Goal: Information Seeking & Learning: Learn about a topic

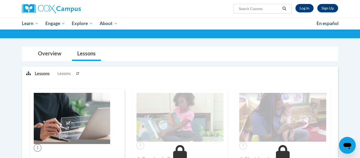
scroll to position [31, 0]
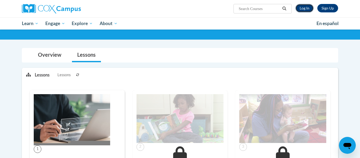
click at [304, 9] on link "Log In" at bounding box center [305, 8] width 18 height 8
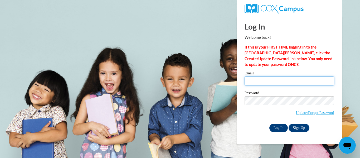
type input "brittanyfinle6@gmail.com"
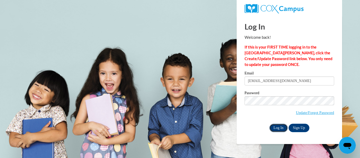
click at [275, 129] on input "Log In" at bounding box center [278, 128] width 18 height 8
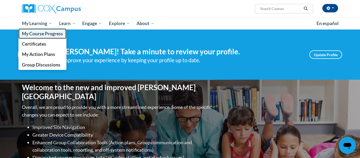
click at [40, 34] on span "My Course Progress" at bounding box center [42, 34] width 41 height 6
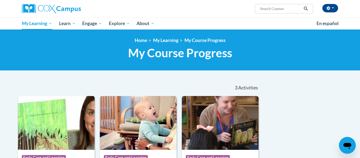
click at [57, 109] on img at bounding box center [56, 123] width 77 height 54
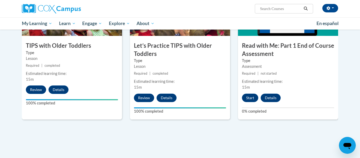
scroll to position [576, 0]
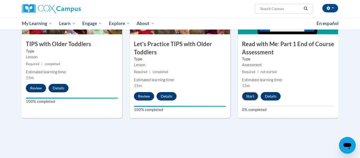
click at [250, 96] on button "Start" at bounding box center [250, 96] width 16 height 8
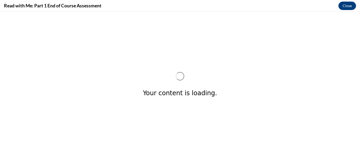
scroll to position [0, 0]
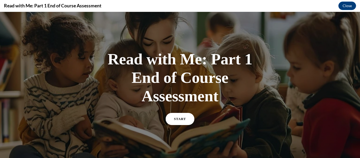
click at [179, 120] on link "START" at bounding box center [180, 119] width 29 height 12
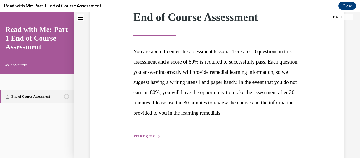
scroll to position [105, 0]
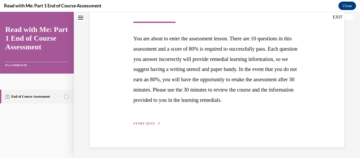
click at [151, 122] on span "START QUIZ" at bounding box center [144, 124] width 22 height 4
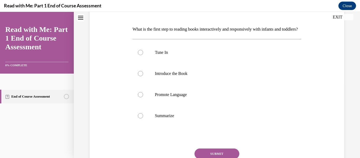
scroll to position [77, 0]
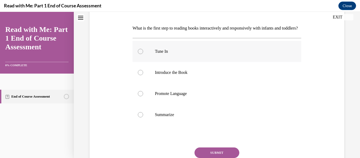
click at [206, 62] on label "Tune In" at bounding box center [217, 51] width 169 height 21
click at [143, 54] on input "Tune In" at bounding box center [140, 51] width 5 height 5
radio input "true"
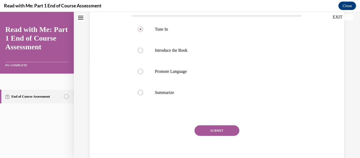
scroll to position [100, 0]
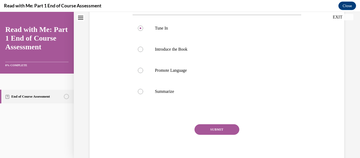
click at [215, 135] on button "SUBMIT" at bounding box center [217, 129] width 45 height 11
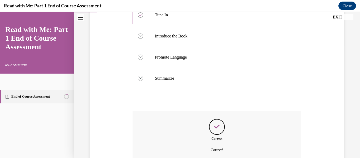
scroll to position [172, 0]
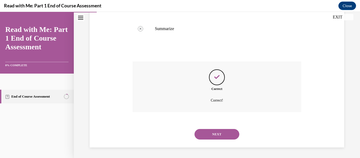
click at [221, 131] on button "NEXT" at bounding box center [217, 134] width 45 height 11
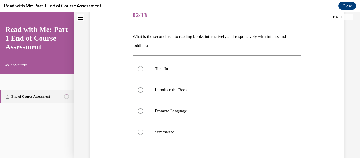
scroll to position [70, 0]
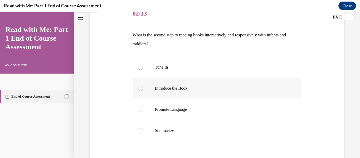
click at [197, 92] on label "Introduce the Book" at bounding box center [217, 88] width 169 height 21
click at [143, 91] on input "Introduce the Book" at bounding box center [140, 88] width 5 height 5
radio input "true"
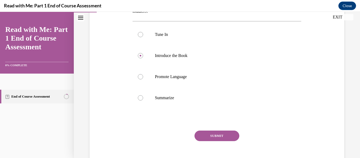
scroll to position [104, 0]
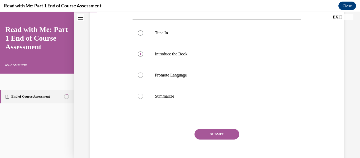
click at [221, 137] on button "SUBMIT" at bounding box center [217, 134] width 45 height 11
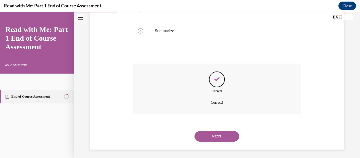
scroll to position [172, 0]
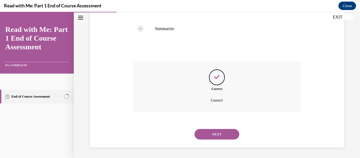
click at [221, 137] on button "NEXT" at bounding box center [217, 134] width 45 height 11
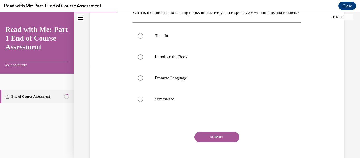
scroll to position [93, 0]
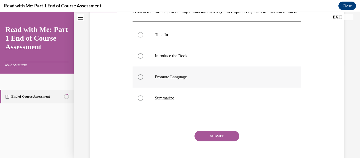
click at [189, 80] on p "Promote Language" at bounding box center [221, 76] width 133 height 5
click at [143, 80] on input "Promote Language" at bounding box center [140, 76] width 5 height 5
radio input "true"
click at [215, 141] on button "SUBMIT" at bounding box center [217, 136] width 45 height 11
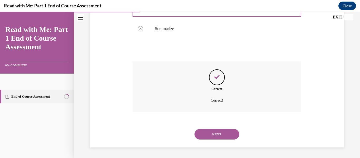
scroll to position [172, 0]
click at [218, 134] on button "NEXT" at bounding box center [217, 134] width 45 height 11
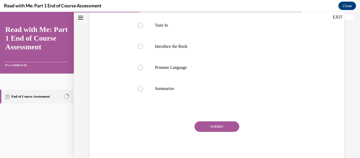
scroll to position [103, 0]
click at [205, 91] on p "Summarize" at bounding box center [221, 87] width 133 height 5
click at [143, 91] on input "Summarize" at bounding box center [140, 87] width 5 height 5
radio input "true"
click at [219, 131] on button "SUBMIT" at bounding box center [217, 126] width 45 height 11
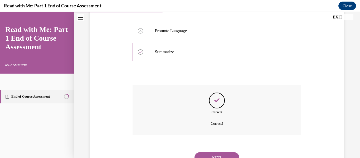
scroll to position [172, 0]
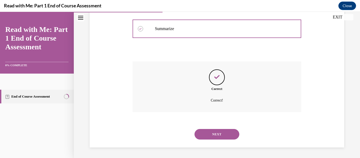
click at [219, 134] on button "NEXT" at bounding box center [217, 134] width 45 height 11
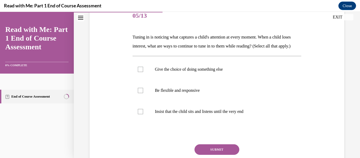
scroll to position [68, 0]
click at [287, 93] on label "Be flexible and responsive" at bounding box center [217, 89] width 169 height 21
click at [143, 93] on input "Be flexible and responsive" at bounding box center [140, 89] width 5 height 5
checkbox input "true"
click at [276, 71] on p "Give the choice of doing something else" at bounding box center [221, 68] width 133 height 5
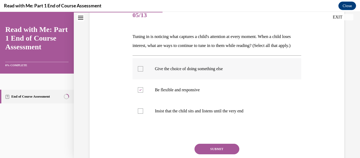
click at [143, 71] on input "Give the choice of doing something else" at bounding box center [140, 68] width 5 height 5
checkbox input "true"
click at [224, 154] on button "SUBMIT" at bounding box center [217, 149] width 45 height 11
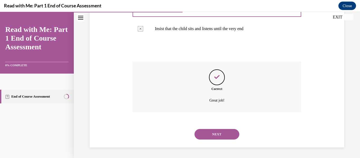
scroll to position [159, 0]
click at [234, 134] on button "NEXT" at bounding box center [217, 134] width 45 height 11
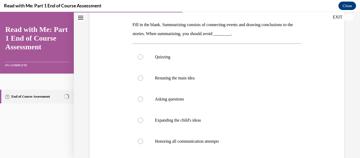
scroll to position [88, 0]
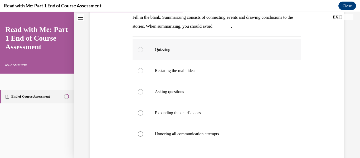
click at [183, 46] on label "Quizzing" at bounding box center [217, 49] width 169 height 21
click at [143, 47] on input "Quizzing" at bounding box center [140, 49] width 5 height 5
radio input "true"
click at [190, 63] on label "Restating the main idea" at bounding box center [217, 70] width 169 height 21
click at [143, 68] on input "Restating the main idea" at bounding box center [140, 70] width 5 height 5
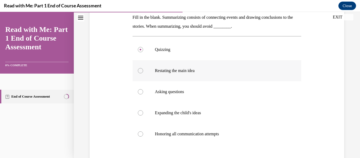
radio input "true"
click at [204, 92] on p "Asking questions" at bounding box center [221, 91] width 133 height 5
click at [143, 92] on input "Asking questions" at bounding box center [140, 91] width 5 height 5
radio input "true"
click at [204, 51] on p "Quizzing" at bounding box center [221, 49] width 133 height 5
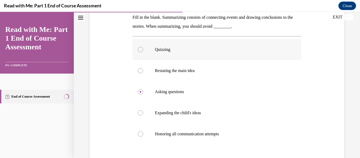
click at [143, 51] on input "Quizzing" at bounding box center [140, 49] width 5 height 5
radio input "true"
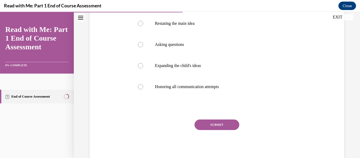
scroll to position [135, 0]
click at [215, 126] on button "SUBMIT" at bounding box center [217, 124] width 45 height 11
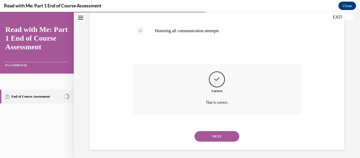
scroll to position [193, 0]
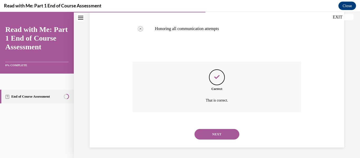
click at [221, 135] on button "NEXT" at bounding box center [217, 134] width 45 height 11
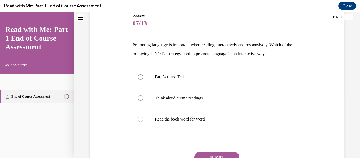
scroll to position [61, 0]
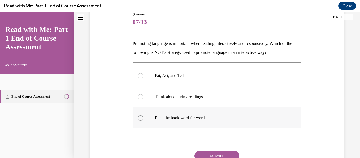
click at [201, 121] on label "Read the book word for word" at bounding box center [217, 117] width 169 height 21
click at [143, 120] on input "Read the book word for word" at bounding box center [140, 117] width 5 height 5
radio input "true"
click at [204, 153] on button "SUBMIT" at bounding box center [217, 156] width 45 height 11
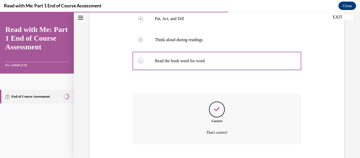
scroll to position [151, 0]
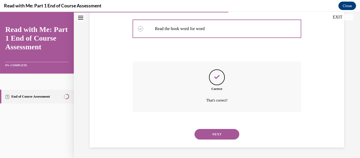
click at [214, 132] on button "NEXT" at bounding box center [217, 134] width 45 height 11
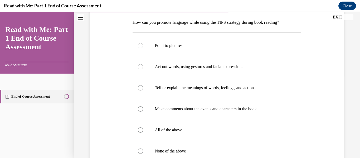
scroll to position [83, 0]
click at [174, 50] on label "Point to pictures" at bounding box center [217, 45] width 169 height 21
click at [143, 48] on input "Point to pictures" at bounding box center [140, 44] width 5 height 5
radio input "true"
click at [172, 69] on p "Act out words, using gestures and facial expressions" at bounding box center [221, 66] width 133 height 5
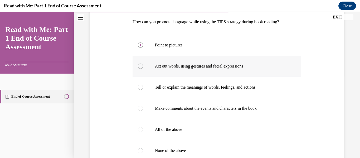
click at [143, 69] on input "Act out words, using gestures and facial expressions" at bounding box center [140, 66] width 5 height 5
radio input "true"
click at [155, 132] on label "All of the above" at bounding box center [217, 129] width 169 height 21
click at [143, 132] on input "All of the above" at bounding box center [140, 129] width 5 height 5
radio input "true"
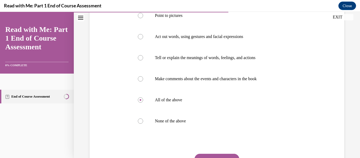
scroll to position [113, 0]
click at [236, 155] on button "SUBMIT" at bounding box center [217, 158] width 45 height 11
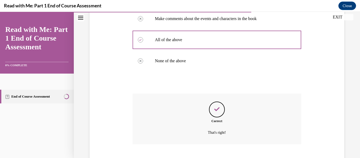
scroll to position [205, 0]
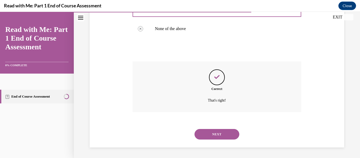
click at [230, 132] on button "NEXT" at bounding box center [217, 134] width 45 height 11
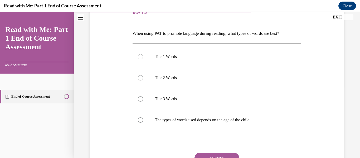
scroll to position [72, 0]
click at [187, 118] on p "The types of words used depends on the age of the child" at bounding box center [221, 119] width 133 height 5
click at [143, 118] on input "The types of words used depends on the age of the child" at bounding box center [140, 119] width 5 height 5
radio input "true"
click at [227, 156] on button "SUBMIT" at bounding box center [217, 157] width 45 height 11
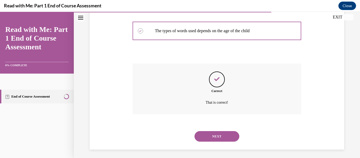
scroll to position [163, 0]
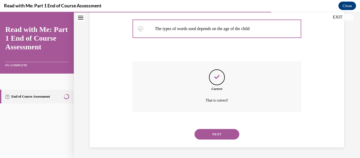
click at [222, 136] on button "NEXT" at bounding box center [217, 134] width 45 height 11
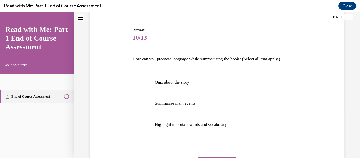
scroll to position [46, 0]
click at [228, 120] on label "Highlight important words and vocabulary" at bounding box center [217, 123] width 169 height 21
click at [143, 121] on input "Highlight important words and vocabulary" at bounding box center [140, 123] width 5 height 5
checkbox input "true"
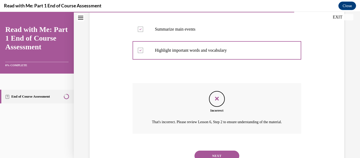
scroll to position [123, 0]
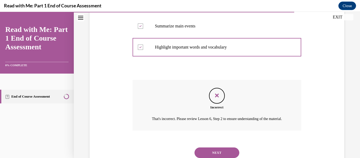
click at [222, 154] on button "NEXT" at bounding box center [217, 152] width 45 height 11
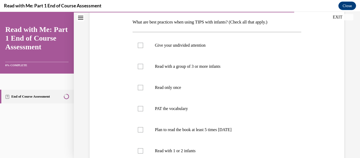
scroll to position [84, 0]
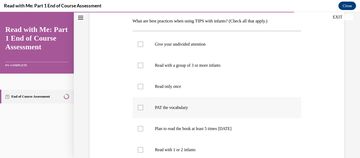
click at [203, 102] on label "PAT the vocabulary" at bounding box center [217, 107] width 169 height 21
click at [143, 105] on input "PAT the vocabulary" at bounding box center [140, 107] width 5 height 5
checkbox input "true"
click at [195, 134] on label "Plan to read the book at least 5 times in 2 weeks" at bounding box center [217, 128] width 169 height 21
click at [143, 131] on input "Plan to read the book at least 5 times in 2 weeks" at bounding box center [140, 128] width 5 height 5
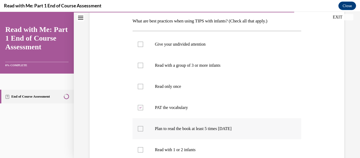
checkbox input "true"
click at [212, 47] on label "Give your undivided attention" at bounding box center [217, 44] width 169 height 21
click at [143, 47] on input "Give your undivided attention" at bounding box center [140, 44] width 5 height 5
checkbox input "true"
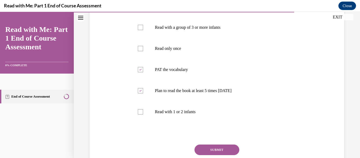
scroll to position [124, 0]
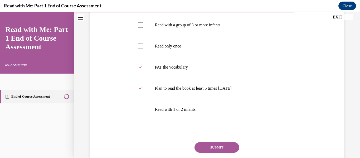
click at [209, 147] on button "SUBMIT" at bounding box center [217, 147] width 45 height 11
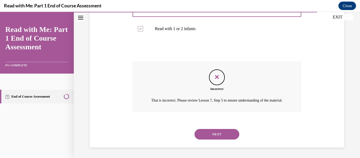
scroll to position [211, 0]
click at [215, 135] on button "NEXT" at bounding box center [217, 134] width 45 height 11
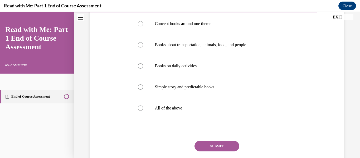
scroll to position [105, 0]
click at [226, 97] on label "Simple story and predictable books" at bounding box center [217, 86] width 169 height 21
click at [143, 89] on input "Simple story and predictable books" at bounding box center [140, 86] width 5 height 5
radio input "true"
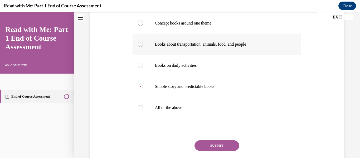
click at [224, 55] on label "Books about transportation, animals, food, and people" at bounding box center [217, 44] width 169 height 21
click at [143, 47] on input "Books about transportation, animals, food, and people" at bounding box center [140, 44] width 5 height 5
radio input "true"
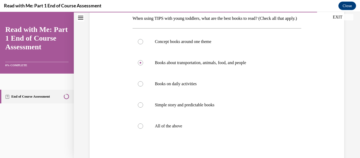
scroll to position [86, 0]
click at [191, 137] on label "All of the above" at bounding box center [217, 126] width 169 height 21
click at [143, 129] on input "All of the above" at bounding box center [140, 126] width 5 height 5
radio input "true"
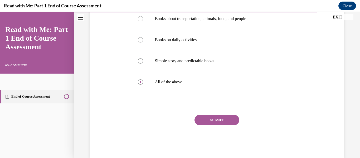
scroll to position [131, 0]
click at [219, 125] on button "SUBMIT" at bounding box center [217, 119] width 45 height 11
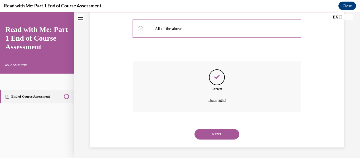
scroll to position [193, 0]
click at [221, 139] on button "NEXT" at bounding box center [217, 134] width 45 height 11
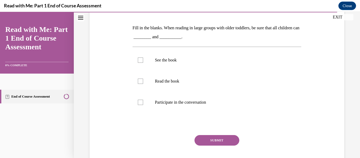
scroll to position [78, 0]
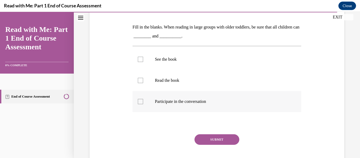
click at [171, 106] on label "Participate in the conversation" at bounding box center [217, 101] width 169 height 21
click at [143, 104] on input "Participate in the conversation" at bounding box center [140, 101] width 5 height 5
checkbox input "true"
click at [180, 81] on p "Read the book" at bounding box center [221, 80] width 133 height 5
click at [143, 81] on input "Read the book" at bounding box center [140, 80] width 5 height 5
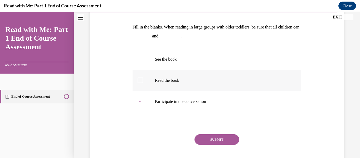
checkbox input "true"
click at [225, 137] on button "SUBMIT" at bounding box center [217, 139] width 45 height 11
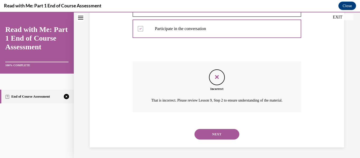
scroll to position [154, 0]
click at [216, 136] on button "NEXT" at bounding box center [217, 134] width 45 height 11
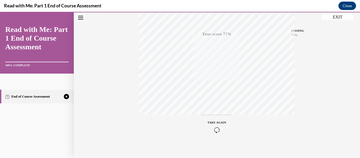
scroll to position [124, 0]
click at [219, 124] on icon "button" at bounding box center [217, 126] width 19 height 6
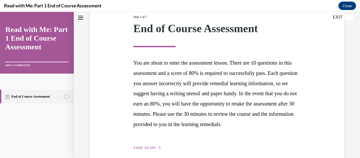
scroll to position [105, 0]
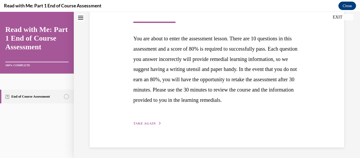
click at [140, 121] on button "TAKE AGAIN" at bounding box center [147, 123] width 28 height 5
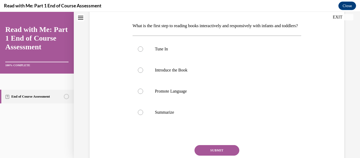
scroll to position [80, 0]
click at [237, 59] on label "Tune In" at bounding box center [217, 48] width 169 height 21
click at [143, 51] on input "Tune In" at bounding box center [140, 48] width 5 height 5
radio input "true"
click at [222, 155] on button "SUBMIT" at bounding box center [217, 149] width 45 height 11
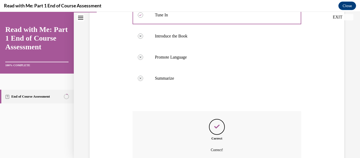
scroll to position [172, 0]
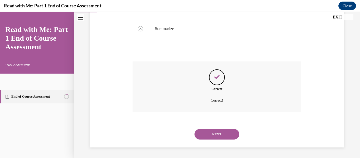
click at [224, 136] on button "NEXT" at bounding box center [217, 134] width 45 height 11
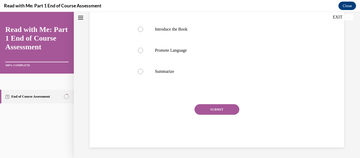
scroll to position [0, 0]
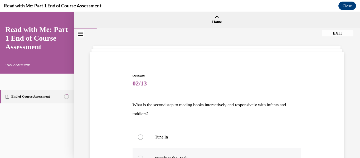
click at [213, 152] on label "Introduce the Book" at bounding box center [217, 158] width 169 height 21
click at [143, 156] on input "Introduce the Book" at bounding box center [140, 158] width 5 height 5
radio input "true"
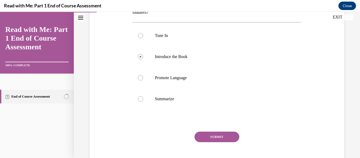
scroll to position [103, 0]
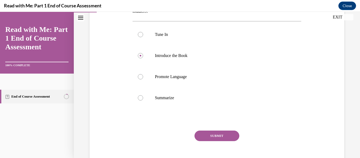
click at [207, 135] on button "SUBMIT" at bounding box center [217, 135] width 45 height 11
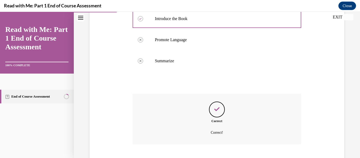
scroll to position [172, 0]
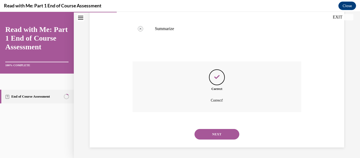
click at [207, 135] on button "NEXT" at bounding box center [217, 134] width 45 height 11
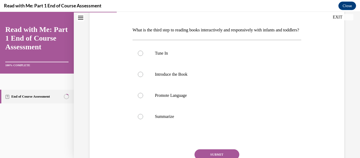
scroll to position [76, 0]
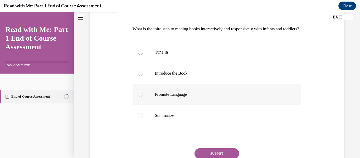
click at [211, 105] on label "Promote Language" at bounding box center [217, 94] width 169 height 21
click at [143, 97] on input "Promote Language" at bounding box center [140, 94] width 5 height 5
radio input "true"
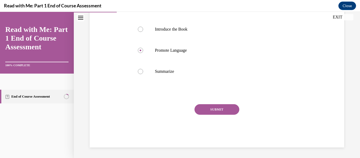
click at [216, 111] on button "SUBMIT" at bounding box center [217, 109] width 45 height 11
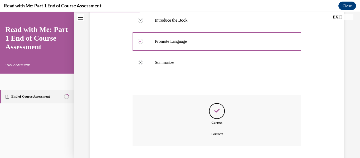
scroll to position [172, 0]
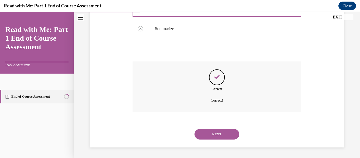
click at [206, 132] on button "NEXT" at bounding box center [217, 134] width 45 height 11
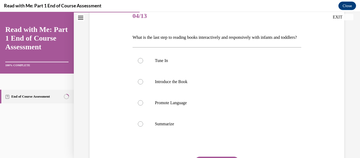
scroll to position [69, 0]
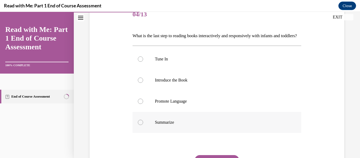
click at [209, 125] on p "Summarize" at bounding box center [221, 122] width 133 height 5
click at [143, 125] on input "Summarize" at bounding box center [140, 122] width 5 height 5
radio input "true"
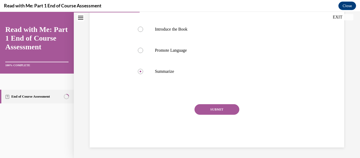
click at [227, 110] on button "SUBMIT" at bounding box center [217, 109] width 45 height 11
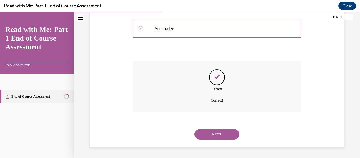
scroll to position [172, 0]
click at [222, 137] on button "NEXT" at bounding box center [217, 134] width 45 height 11
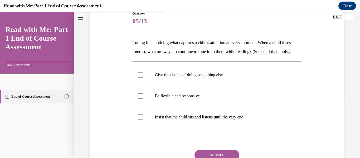
scroll to position [62, 0]
click at [248, 86] on label "Give the choice of doing something else" at bounding box center [217, 75] width 169 height 21
click at [143, 78] on input "Give the choice of doing something else" at bounding box center [140, 75] width 5 height 5
checkbox input "true"
click at [242, 102] on label "Be flexible and responsive" at bounding box center [217, 96] width 169 height 21
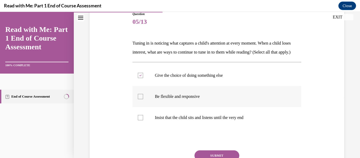
click at [143, 99] on input "Be flexible and responsive" at bounding box center [140, 96] width 5 height 5
checkbox input "true"
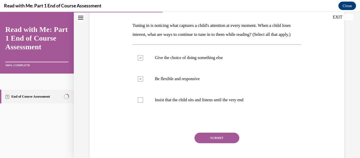
scroll to position [94, 0]
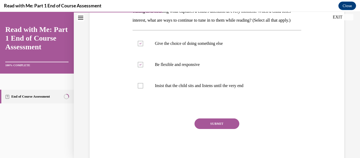
click at [224, 129] on button "SUBMIT" at bounding box center [217, 123] width 45 height 11
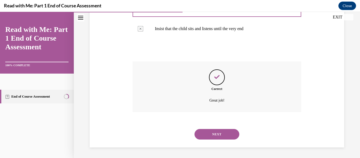
scroll to position [159, 0]
click at [224, 134] on button "NEXT" at bounding box center [217, 134] width 45 height 11
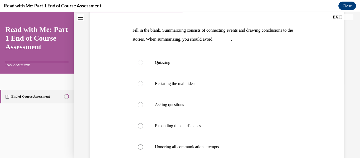
scroll to position [79, 0]
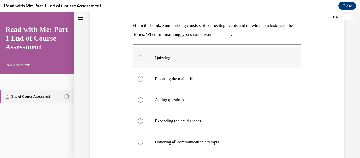
click at [186, 55] on p "Quizzing" at bounding box center [221, 57] width 133 height 5
click at [143, 55] on input "Quizzing" at bounding box center [140, 57] width 5 height 5
radio input "true"
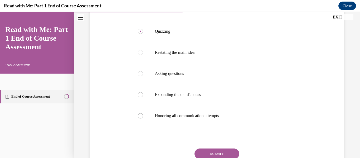
scroll to position [106, 0]
click at [231, 153] on button "SUBMIT" at bounding box center [217, 153] width 45 height 11
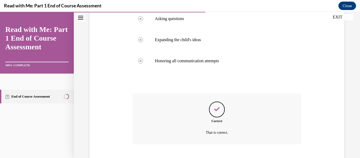
scroll to position [193, 0]
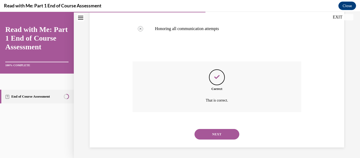
click at [225, 134] on button "NEXT" at bounding box center [217, 134] width 45 height 11
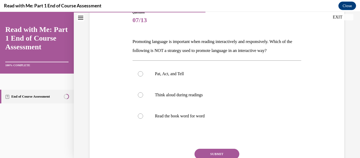
scroll to position [64, 0]
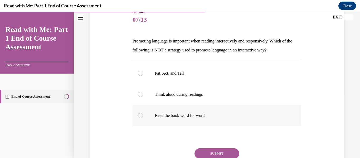
click at [234, 119] on label "Read the book word for word" at bounding box center [217, 115] width 169 height 21
click at [143, 118] on input "Read the book word for word" at bounding box center [140, 115] width 5 height 5
radio input "true"
click at [221, 152] on button "SUBMIT" at bounding box center [217, 153] width 45 height 11
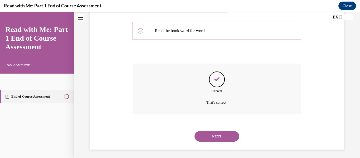
scroll to position [151, 0]
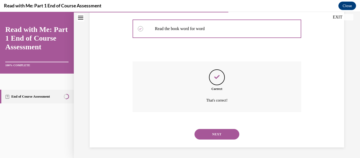
click at [228, 134] on button "NEXT" at bounding box center [217, 134] width 45 height 11
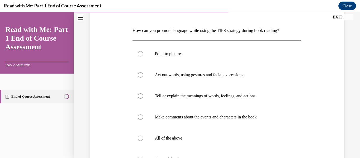
scroll to position [75, 0]
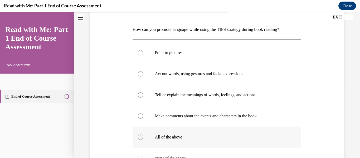
click at [218, 137] on p "All of the above" at bounding box center [221, 136] width 133 height 5
click at [143, 137] on input "All of the above" at bounding box center [140, 136] width 5 height 5
radio input "true"
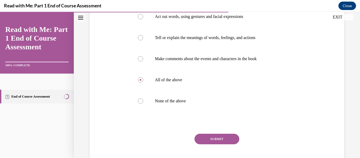
scroll to position [137, 0]
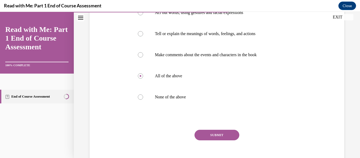
click at [231, 134] on button "SUBMIT" at bounding box center [217, 135] width 45 height 11
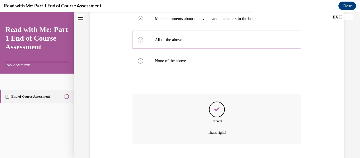
scroll to position [205, 0]
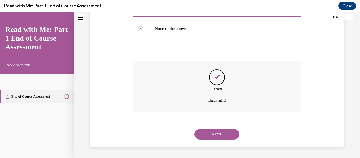
click at [224, 136] on button "NEXT" at bounding box center [217, 134] width 45 height 11
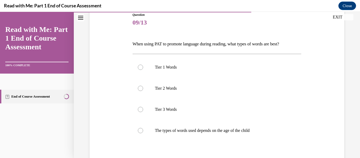
scroll to position [62, 0]
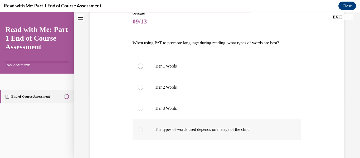
click at [241, 127] on p "The types of words used depends on the age of the child" at bounding box center [221, 129] width 133 height 5
click at [143, 127] on input "The types of words used depends on the age of the child" at bounding box center [140, 129] width 5 height 5
radio input "true"
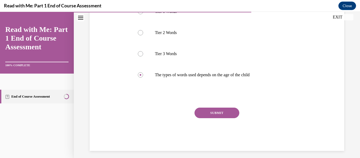
scroll to position [117, 0]
click at [230, 108] on button "SUBMIT" at bounding box center [217, 112] width 45 height 11
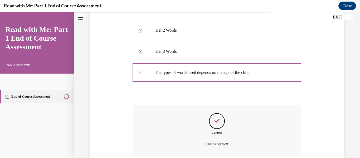
scroll to position [163, 0]
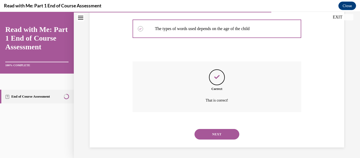
click at [209, 136] on button "NEXT" at bounding box center [217, 134] width 45 height 11
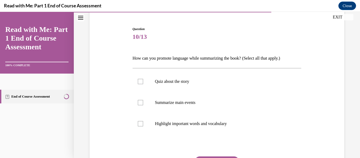
scroll to position [47, 0]
click at [191, 106] on label "Summarize main events" at bounding box center [217, 102] width 169 height 21
click at [143, 105] on input "Summarize main events" at bounding box center [140, 102] width 5 height 5
checkbox input "true"
click at [188, 123] on p "Highlight important words and vocabulary" at bounding box center [221, 123] width 133 height 5
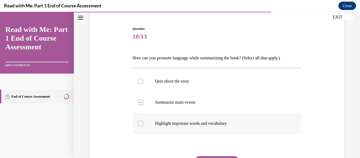
click at [143, 123] on input "Highlight important words and vocabulary" at bounding box center [140, 123] width 5 height 5
checkbox input "true"
click at [234, 157] on button "SUBMIT" at bounding box center [217, 161] width 45 height 11
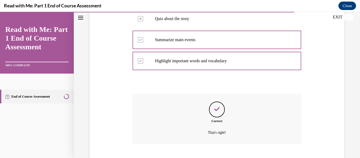
scroll to position [142, 0]
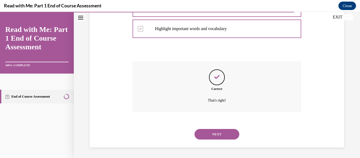
click at [225, 132] on button "NEXT" at bounding box center [217, 134] width 45 height 11
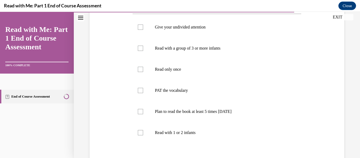
scroll to position [102, 0]
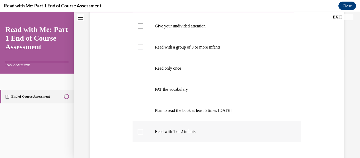
click at [180, 136] on label "Read with 1 or 2 infants" at bounding box center [217, 131] width 169 height 21
click at [143, 134] on input "Read with 1 or 2 infants" at bounding box center [140, 131] width 5 height 5
checkbox input "true"
click at [185, 115] on label "Plan to read the book at least 5 times in 2 weeks" at bounding box center [217, 110] width 169 height 21
click at [143, 113] on input "Plan to read the book at least 5 times in 2 weeks" at bounding box center [140, 110] width 5 height 5
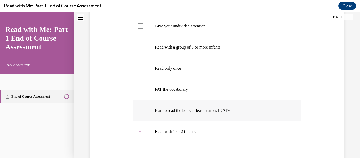
checkbox input "true"
click at [185, 90] on p "PAT the vocabulary" at bounding box center [221, 89] width 133 height 5
click at [143, 90] on input "PAT the vocabulary" at bounding box center [140, 89] width 5 height 5
checkbox input "true"
click at [199, 25] on p "Give your undivided attention" at bounding box center [221, 25] width 133 height 5
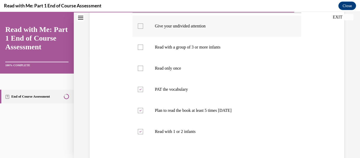
click at [143, 25] on input "Give your undivided attention" at bounding box center [140, 25] width 5 height 5
checkbox input "true"
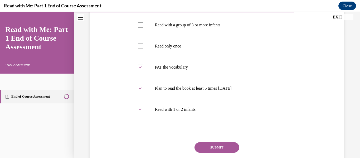
scroll to position [126, 0]
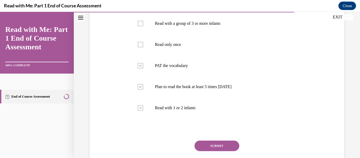
click at [220, 148] on button "SUBMIT" at bounding box center [217, 146] width 45 height 11
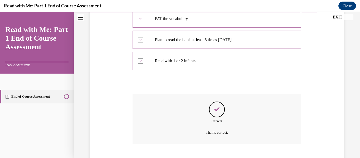
scroll to position [205, 0]
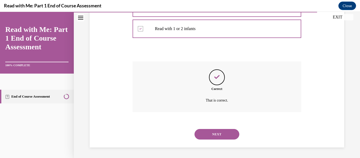
click at [223, 135] on button "NEXT" at bounding box center [217, 134] width 45 height 11
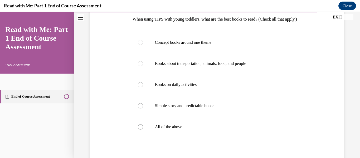
scroll to position [88, 0]
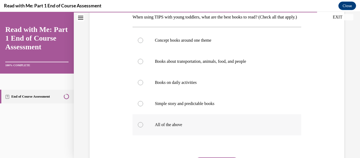
click at [175, 135] on label "All of the above" at bounding box center [217, 124] width 169 height 21
click at [143, 127] on input "All of the above" at bounding box center [140, 124] width 5 height 5
radio input "true"
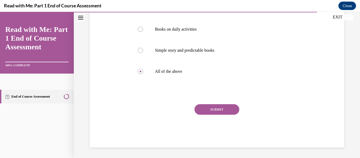
scroll to position [150, 0]
click at [228, 112] on button "SUBMIT" at bounding box center [217, 109] width 45 height 11
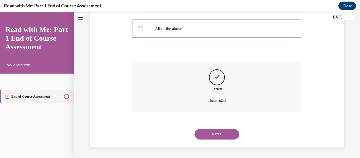
scroll to position [193, 0]
click at [220, 134] on button "NEXT" at bounding box center [217, 134] width 45 height 11
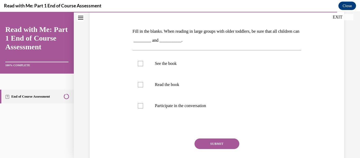
scroll to position [78, 0]
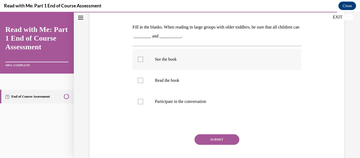
click at [185, 64] on label "See the book" at bounding box center [217, 59] width 169 height 21
click at [143, 62] on input "See the book" at bounding box center [140, 59] width 5 height 5
checkbox input "true"
click at [180, 104] on label "Participate in the conversation" at bounding box center [217, 101] width 169 height 21
click at [143, 104] on input "Participate in the conversation" at bounding box center [140, 101] width 5 height 5
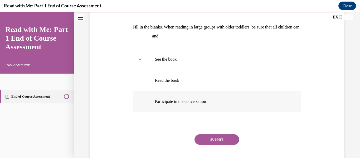
checkbox input "true"
click at [221, 142] on button "SUBMIT" at bounding box center [217, 139] width 45 height 11
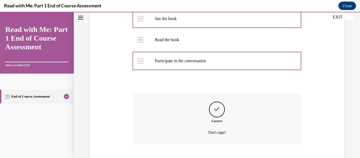
scroll to position [151, 0]
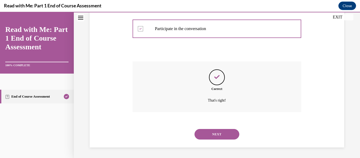
click at [220, 133] on button "NEXT" at bounding box center [217, 134] width 45 height 11
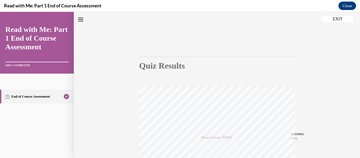
scroll to position [11, 0]
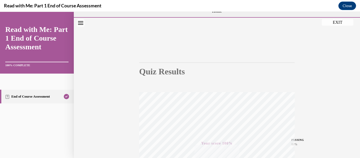
click at [333, 21] on button "EXIT" at bounding box center [338, 22] width 32 height 6
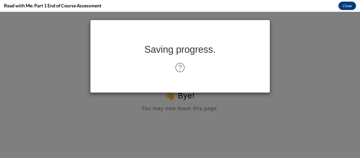
scroll to position [0, 0]
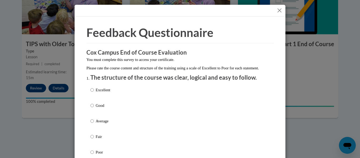
click at [111, 96] on div "Excellent Good Average Fair Poor" at bounding box center [179, 127] width 179 height 86
click at [105, 93] on p "Excellent" at bounding box center [103, 90] width 14 height 6
click at [94, 93] on input "Excellent" at bounding box center [91, 90] width 3 height 6
radio input "true"
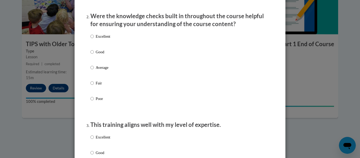
scroll to position [164, 0]
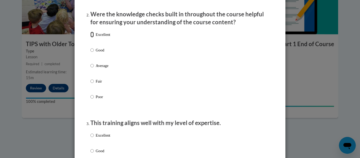
click at [94, 37] on input "Excellent" at bounding box center [91, 35] width 3 height 6
radio input "true"
click at [94, 142] on label "Excellent" at bounding box center [100, 139] width 20 height 14
click at [94, 138] on input "Excellent" at bounding box center [91, 135] width 3 height 6
radio input "true"
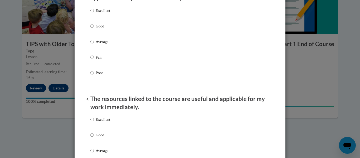
scroll to position [508, 0]
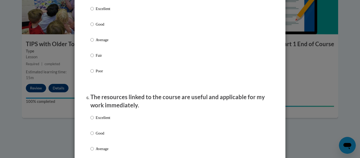
click at [100, 12] on p "Excellent" at bounding box center [103, 9] width 14 height 6
click at [94, 12] on input "Excellent" at bounding box center [91, 9] width 3 height 6
radio input "true"
click at [93, 120] on input "Excellent" at bounding box center [91, 118] width 3 height 6
radio input "true"
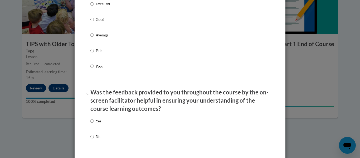
scroll to position [737, 0]
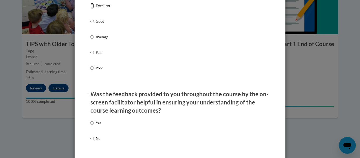
click at [93, 9] on input "Excellent" at bounding box center [91, 6] width 3 height 6
radio input "true"
click at [93, 126] on input "Yes" at bounding box center [91, 123] width 3 height 6
radio input "true"
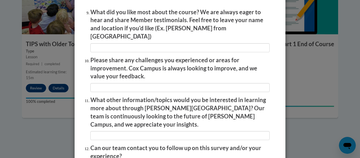
scroll to position [891, 0]
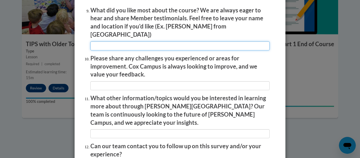
click at [186, 42] on input "textbox" at bounding box center [179, 45] width 179 height 9
type input "the information was so helpful"
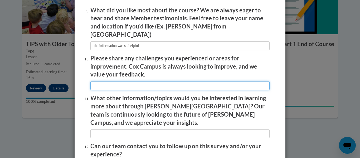
click at [142, 83] on input "textbox" at bounding box center [179, 85] width 179 height 9
type input "none"
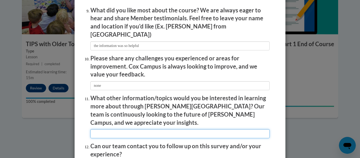
click at [138, 129] on input "textbox" at bounding box center [179, 133] width 179 height 9
type input "the brain and babies and toddlers"
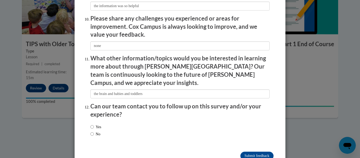
scroll to position [937, 0]
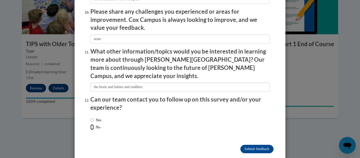
click at [92, 124] on input "No" at bounding box center [91, 127] width 3 height 6
radio input "true"
click at [251, 145] on input "Submit feedback" at bounding box center [256, 149] width 33 height 8
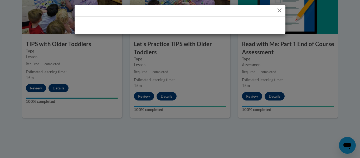
scroll to position [0, 0]
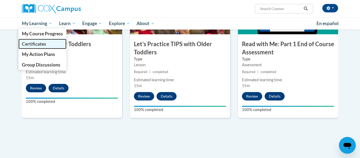
click at [37, 46] on span "Certificates" at bounding box center [34, 44] width 24 height 6
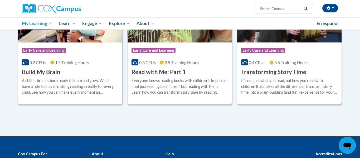
scroll to position [141, 0]
